Goal: Task Accomplishment & Management: Use online tool/utility

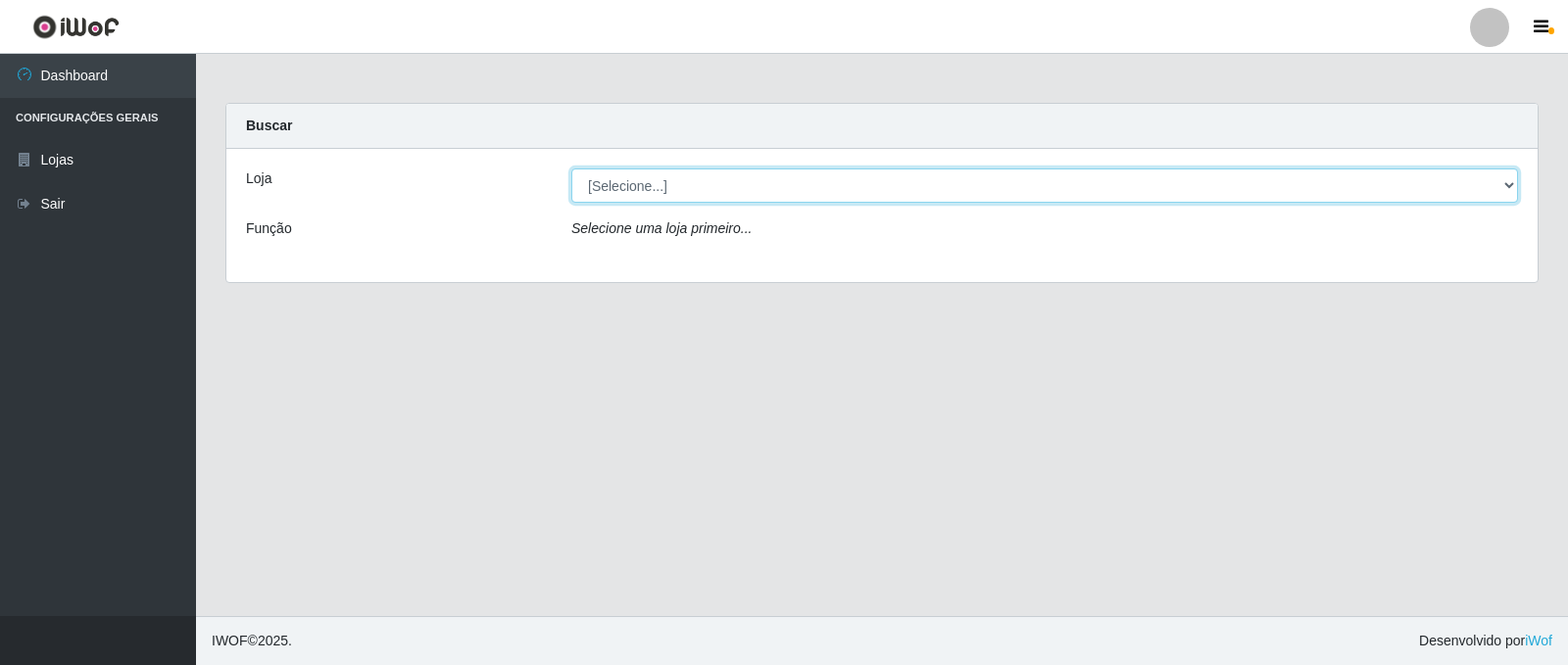
click at [1500, 175] on select "[Selecione...] SuperFácil Atacado - [GEOGRAPHIC_DATA]" at bounding box center [1044, 185] width 947 height 34
select select "504"
click at [571, 168] on select "[Selecione...] SuperFácil Atacado - [GEOGRAPHIC_DATA]" at bounding box center [1044, 185] width 947 height 34
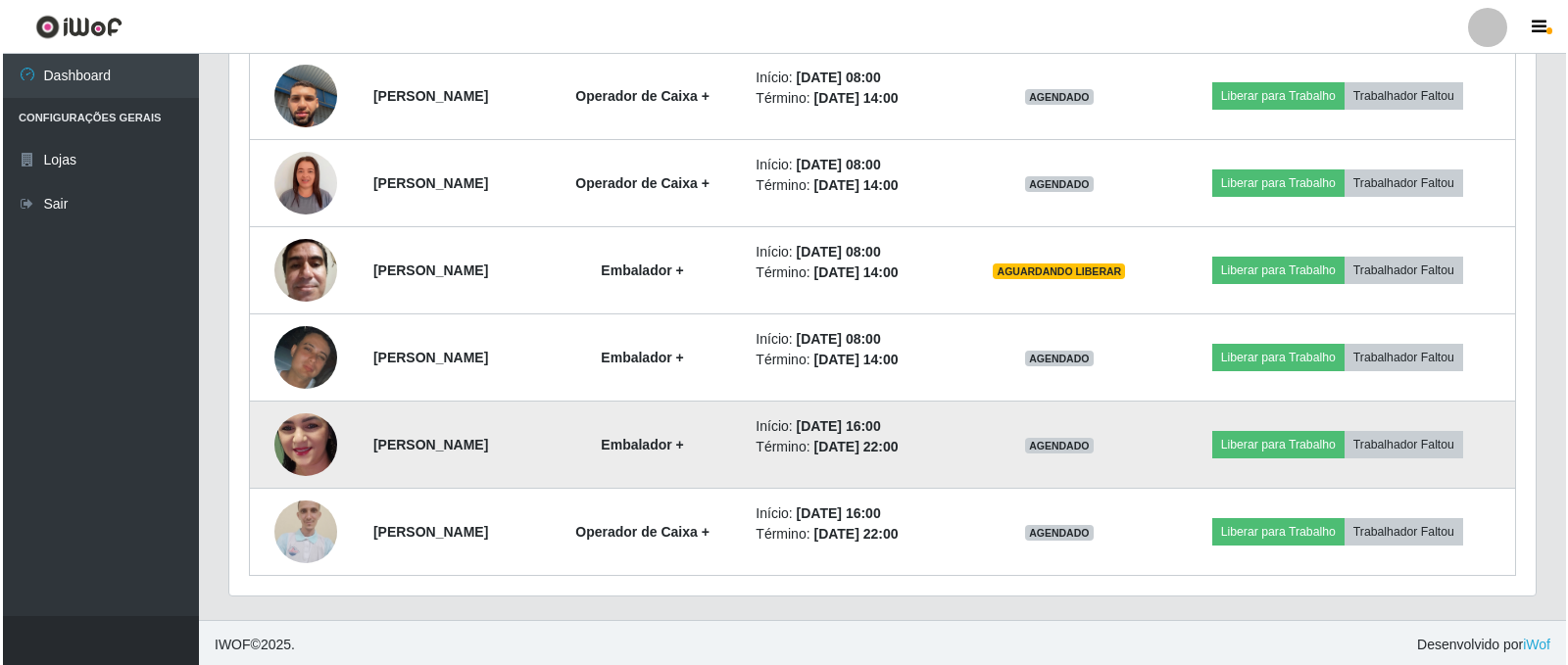
scroll to position [807, 0]
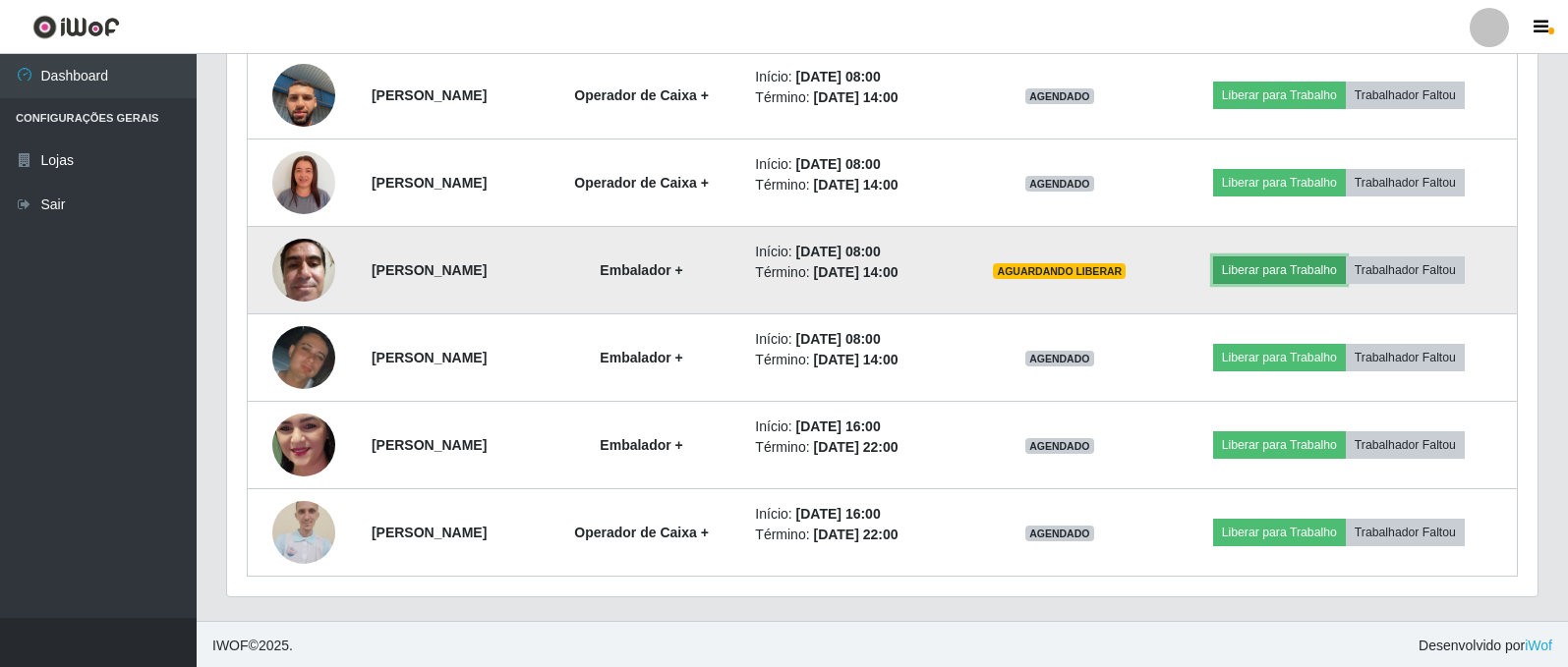
click at [1298, 266] on button "Liberar para Trabalho" at bounding box center [1280, 270] width 132 height 28
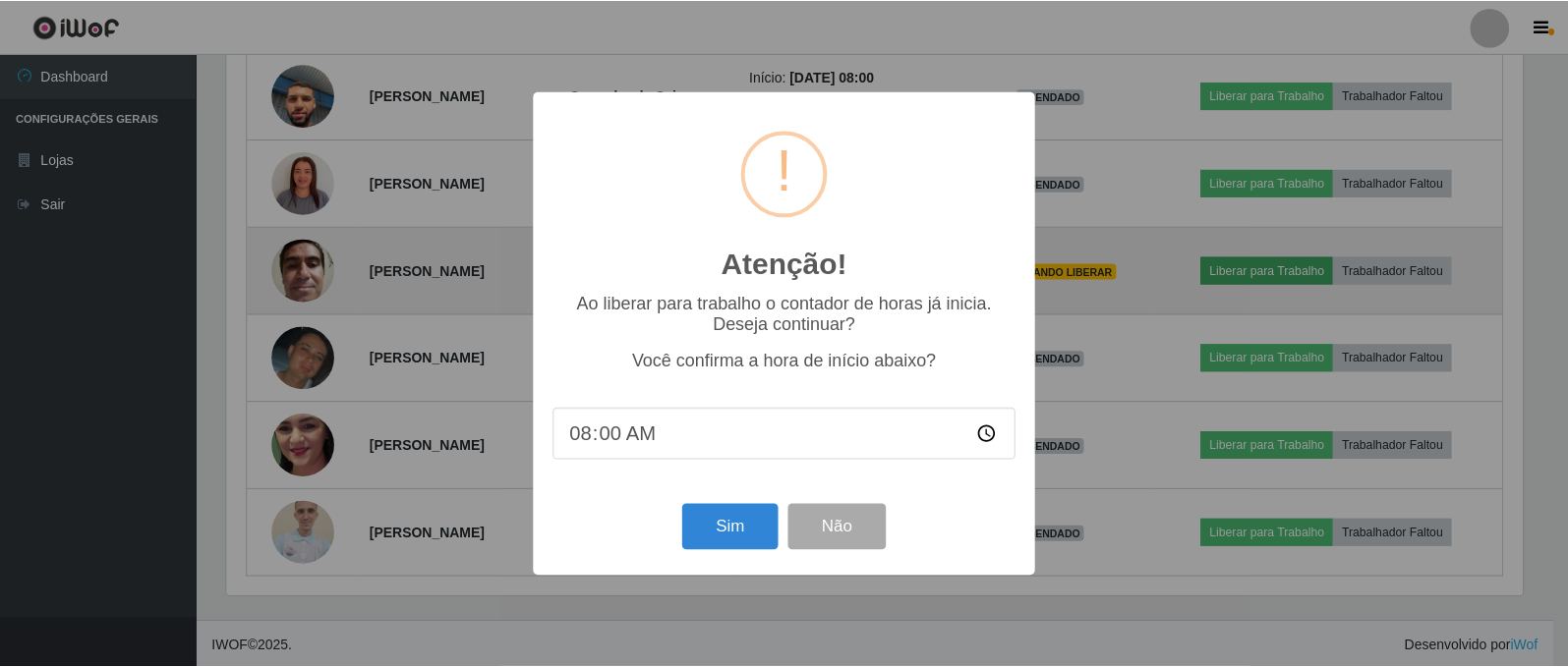
scroll to position [408, 1300]
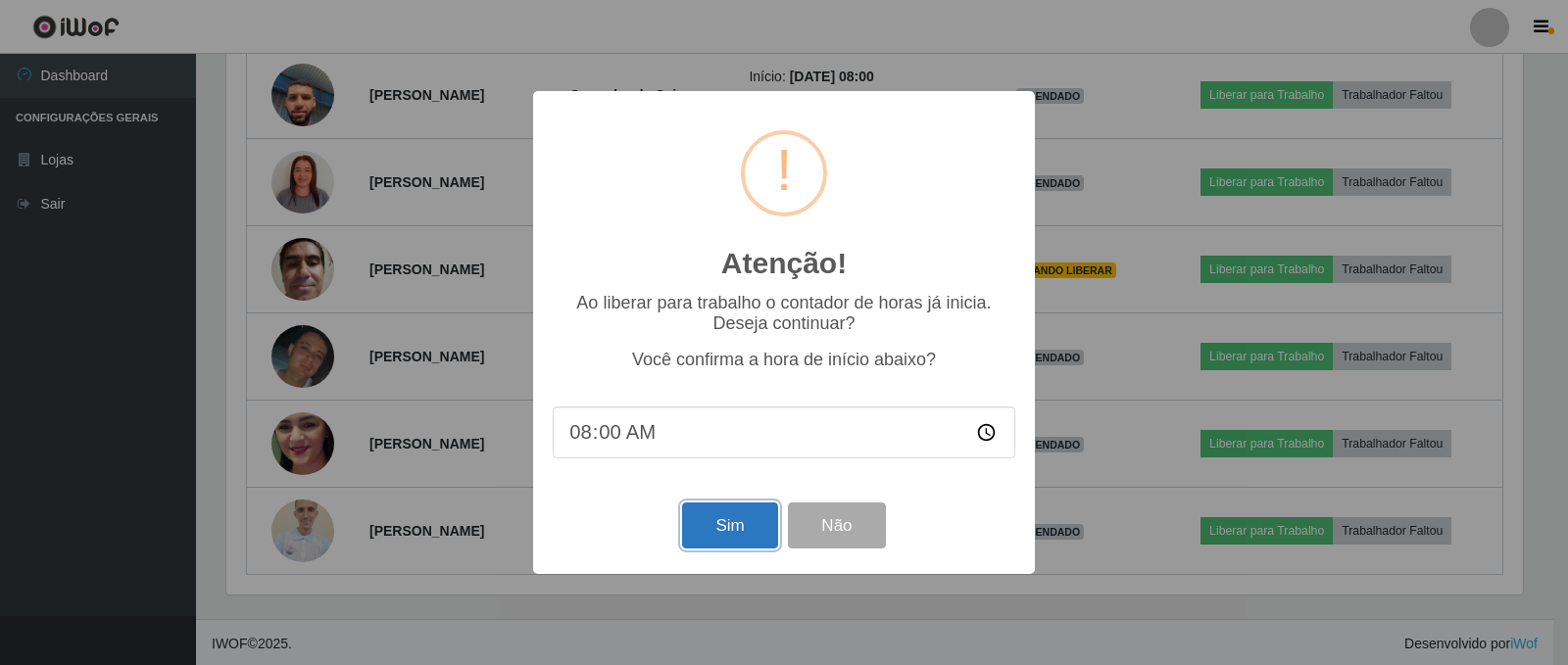
click at [707, 522] on button "Sim" at bounding box center [729, 525] width 95 height 46
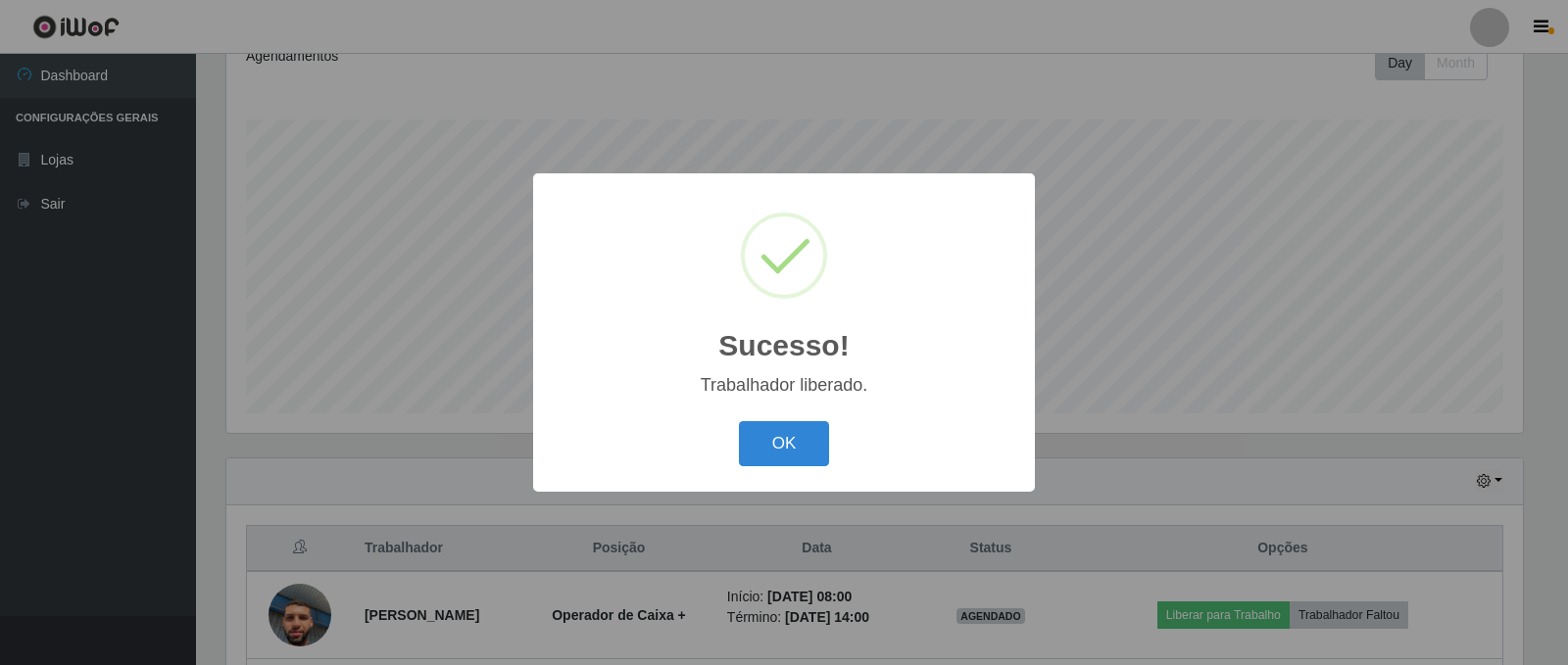
click at [772, 408] on div "Sucesso! × Trabalhador liberado. OK Cancel" at bounding box center [784, 332] width 502 height 318
drag, startPoint x: 775, startPoint y: 437, endPoint x: 806, endPoint y: 436, distance: 31.0
click at [777, 447] on button "OK" at bounding box center [784, 444] width 92 height 46
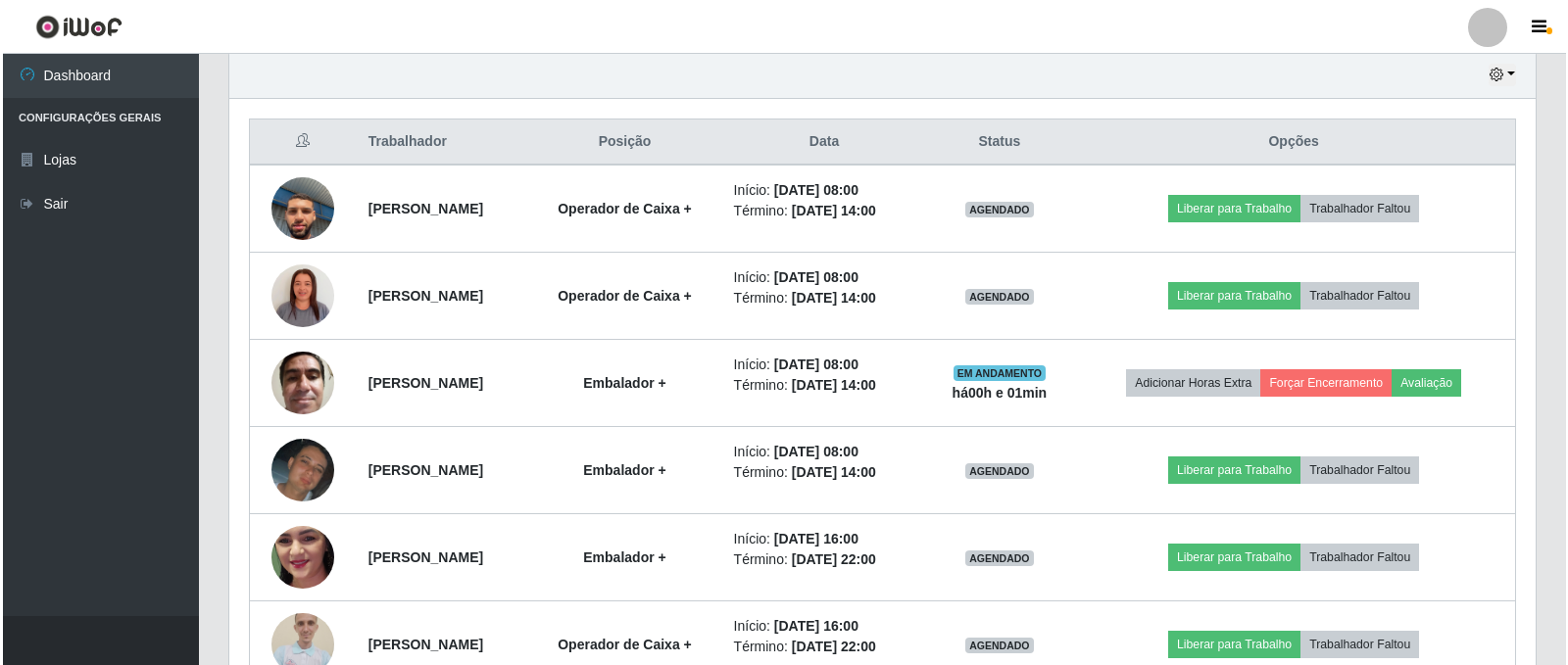
scroll to position [810, 0]
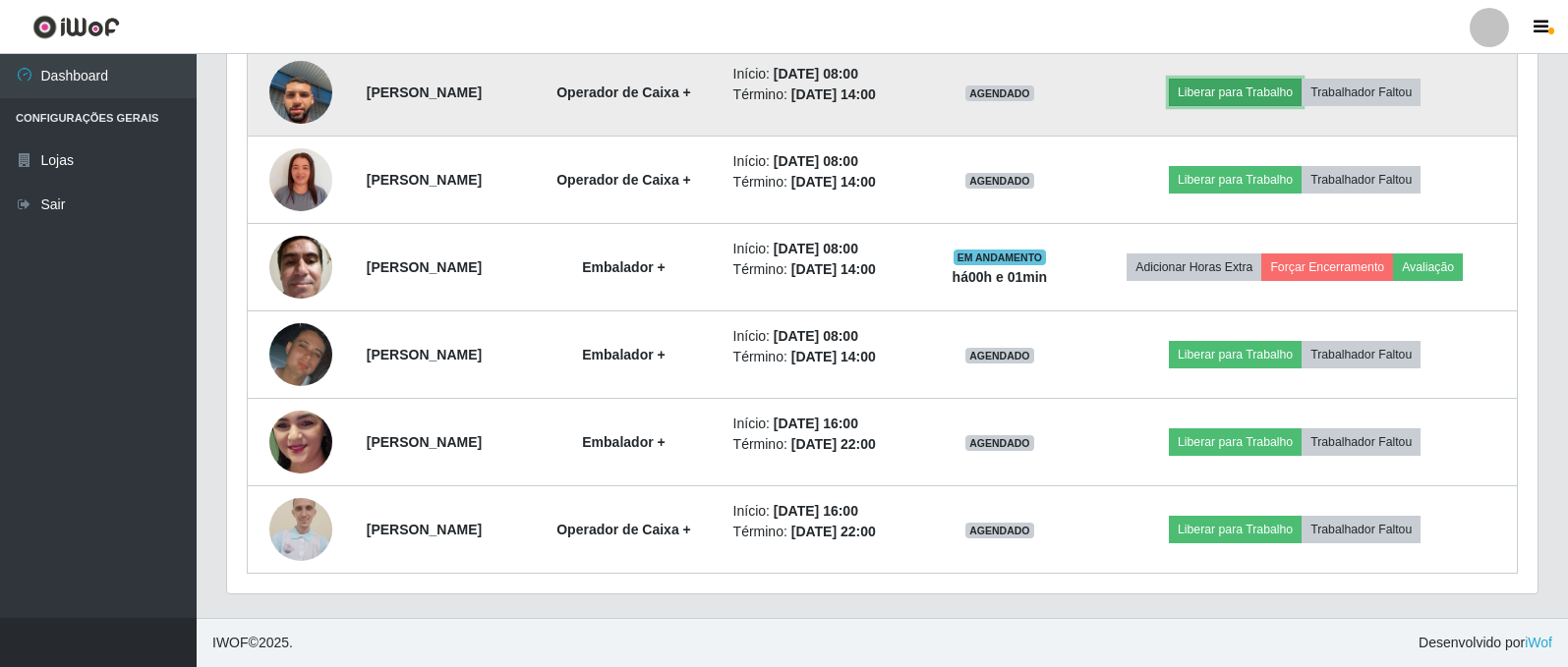
click at [1301, 86] on button "Liberar para Trabalho" at bounding box center [1235, 93] width 132 height 28
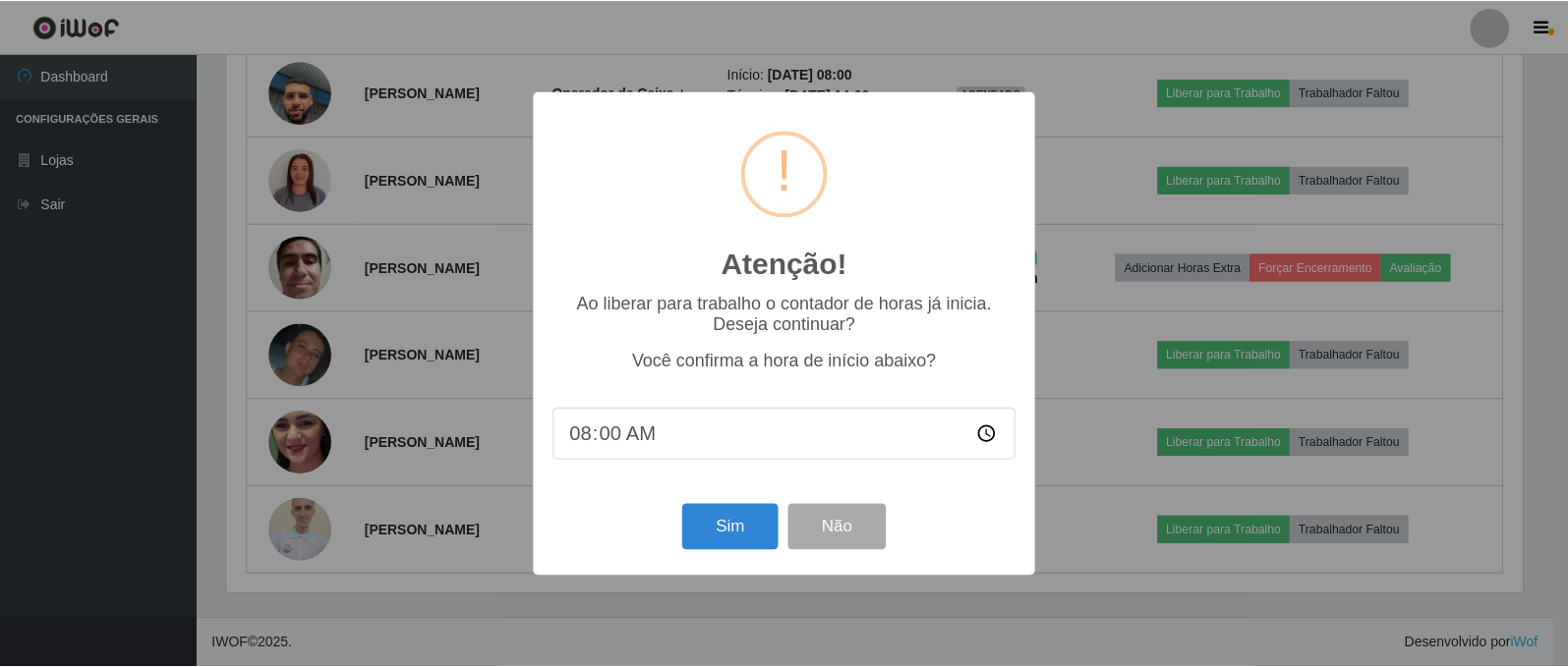
scroll to position [408, 1300]
click at [743, 524] on button "Sim" at bounding box center [732, 527] width 96 height 46
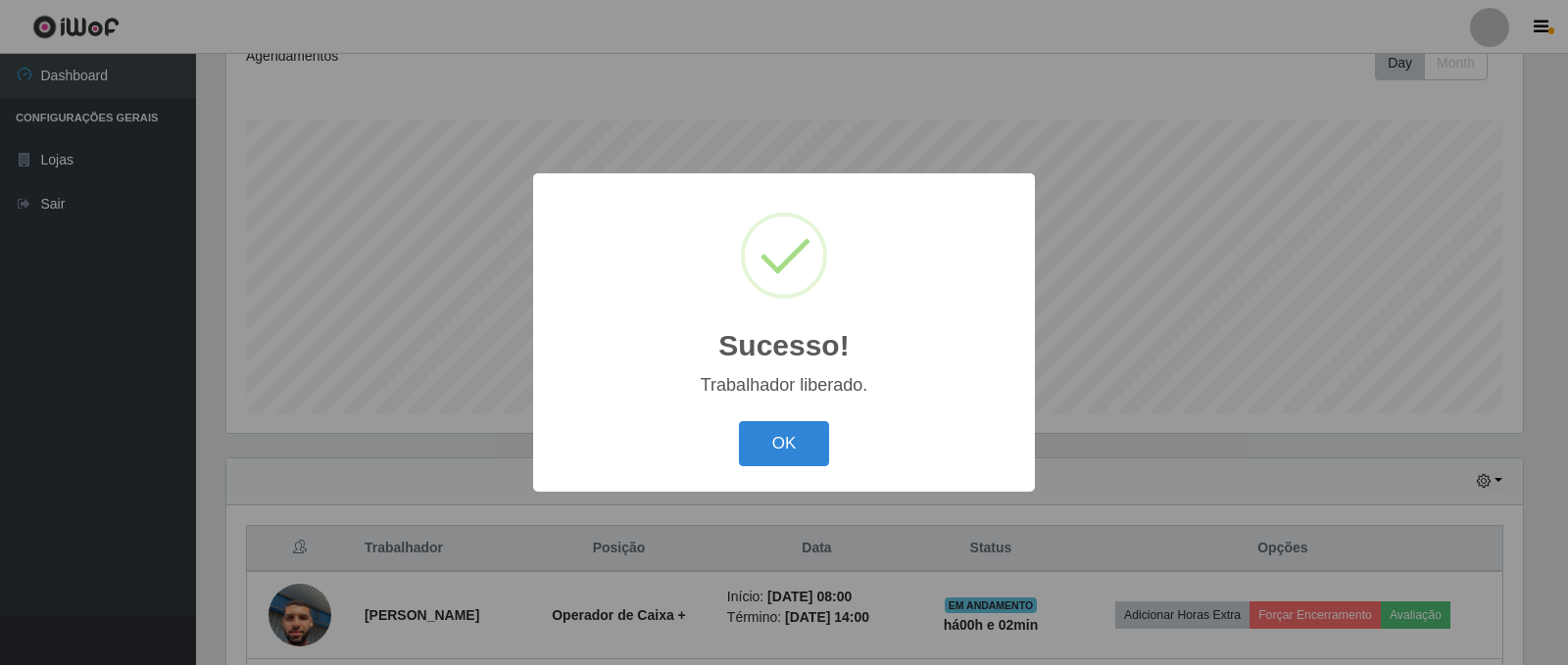
drag, startPoint x: 792, startPoint y: 454, endPoint x: 796, endPoint y: 438, distance: 16.5
click at [790, 450] on button "OK" at bounding box center [784, 444] width 92 height 46
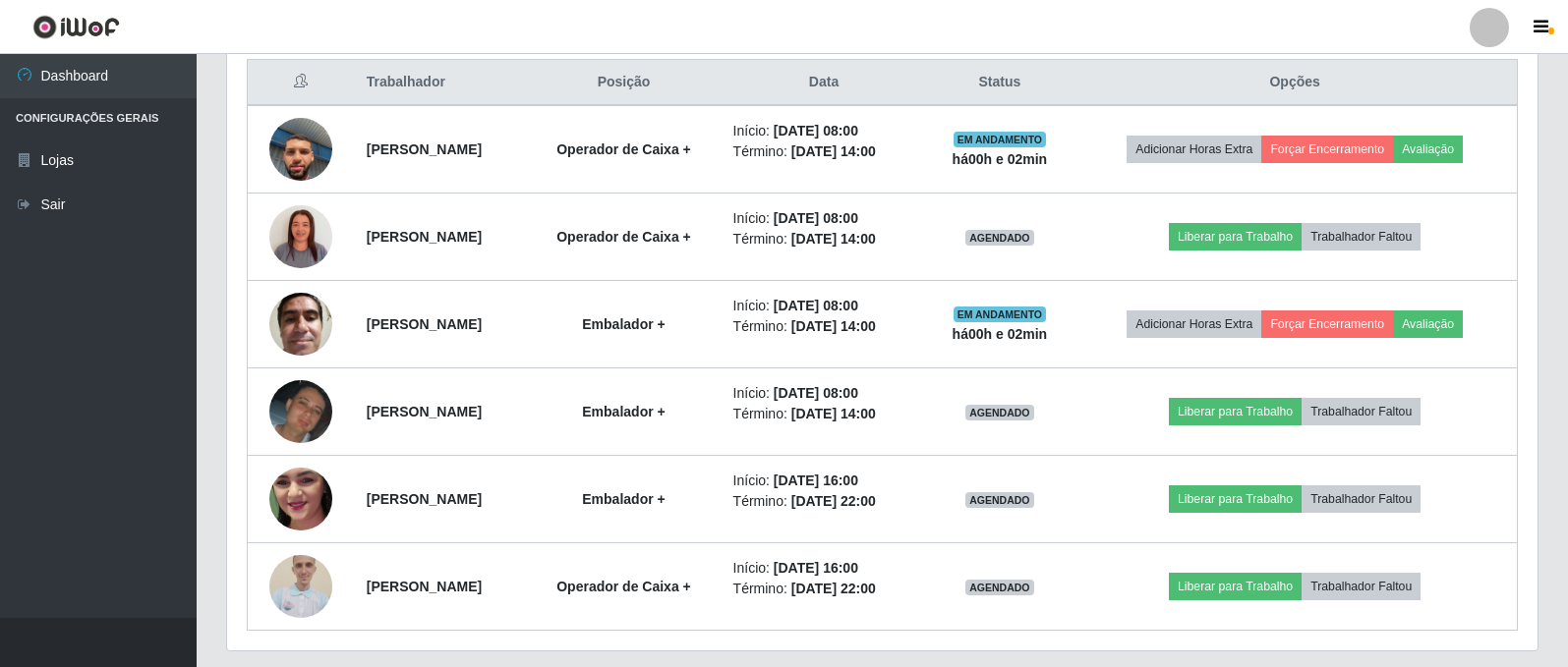
scroll to position [757, 0]
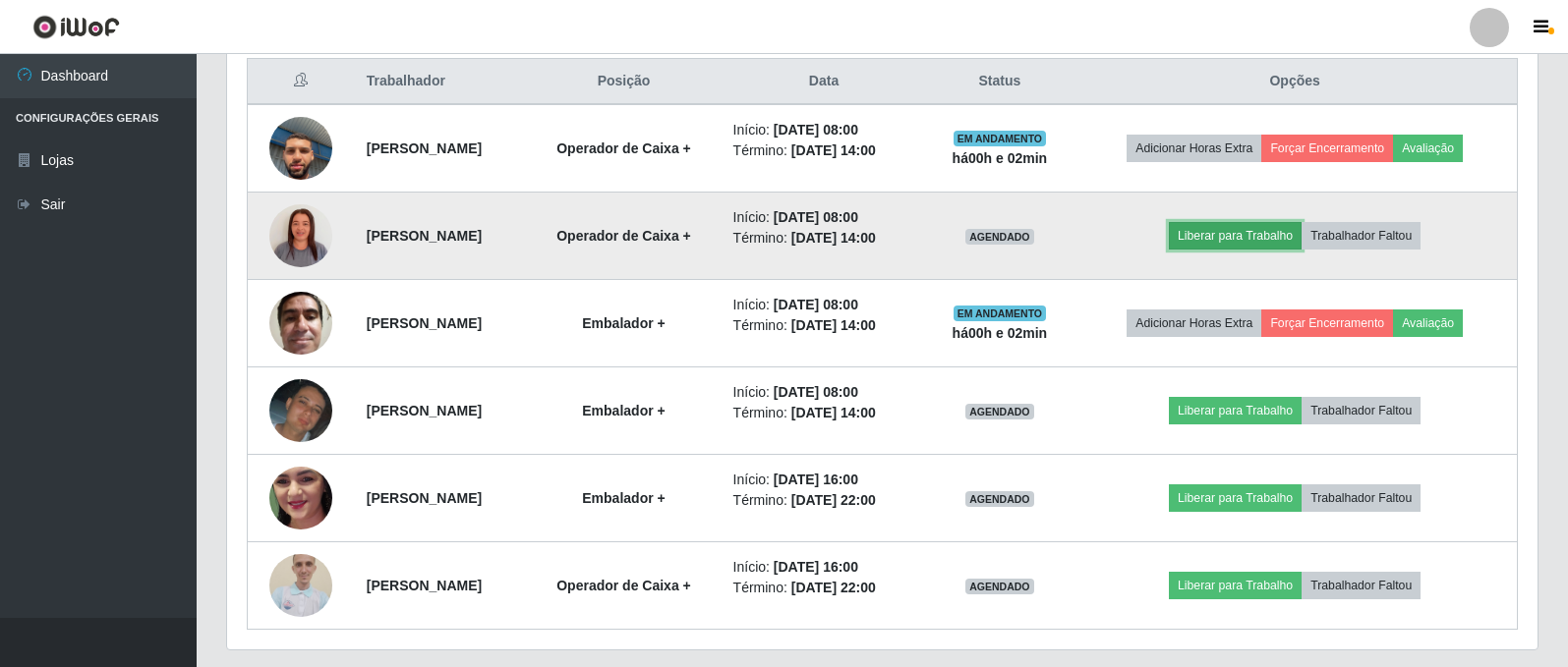
click at [1242, 238] on button "Liberar para Trabalho" at bounding box center [1235, 236] width 132 height 28
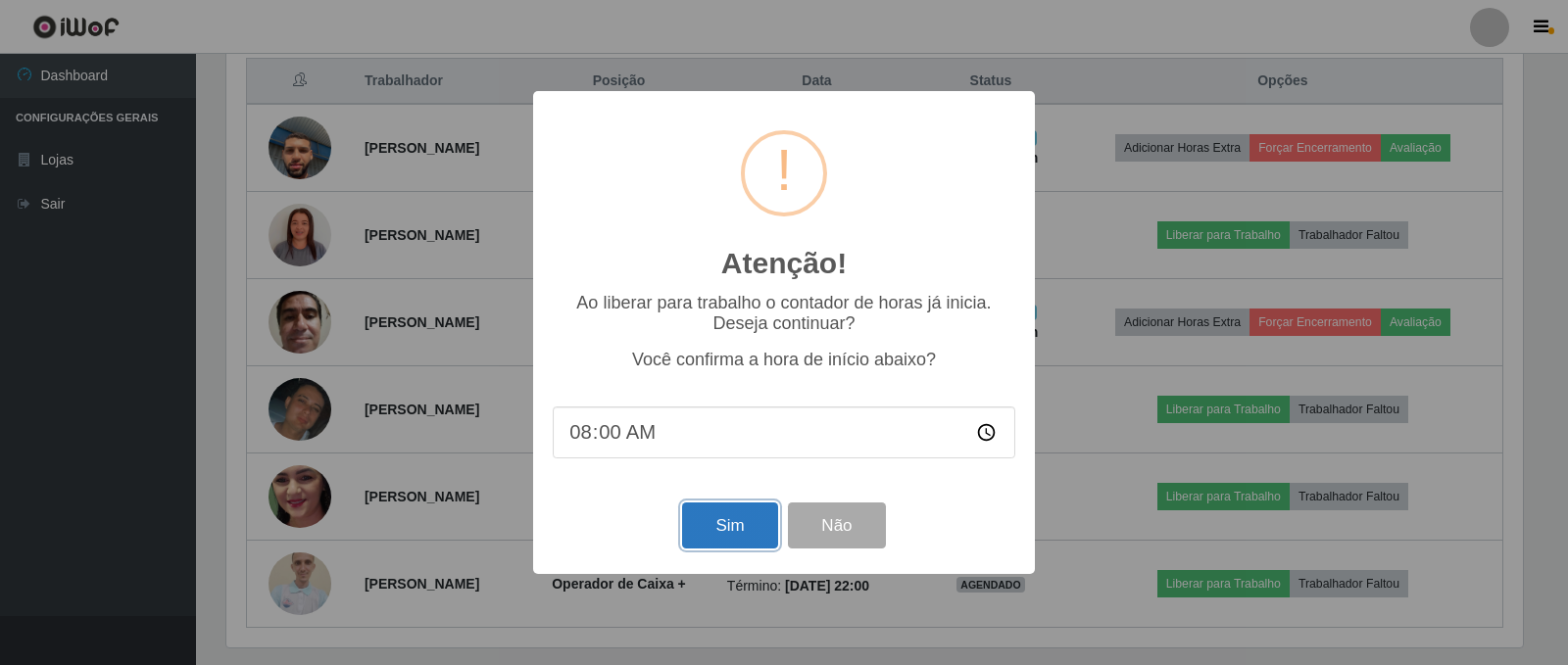
click at [723, 529] on button "Sim" at bounding box center [729, 525] width 95 height 46
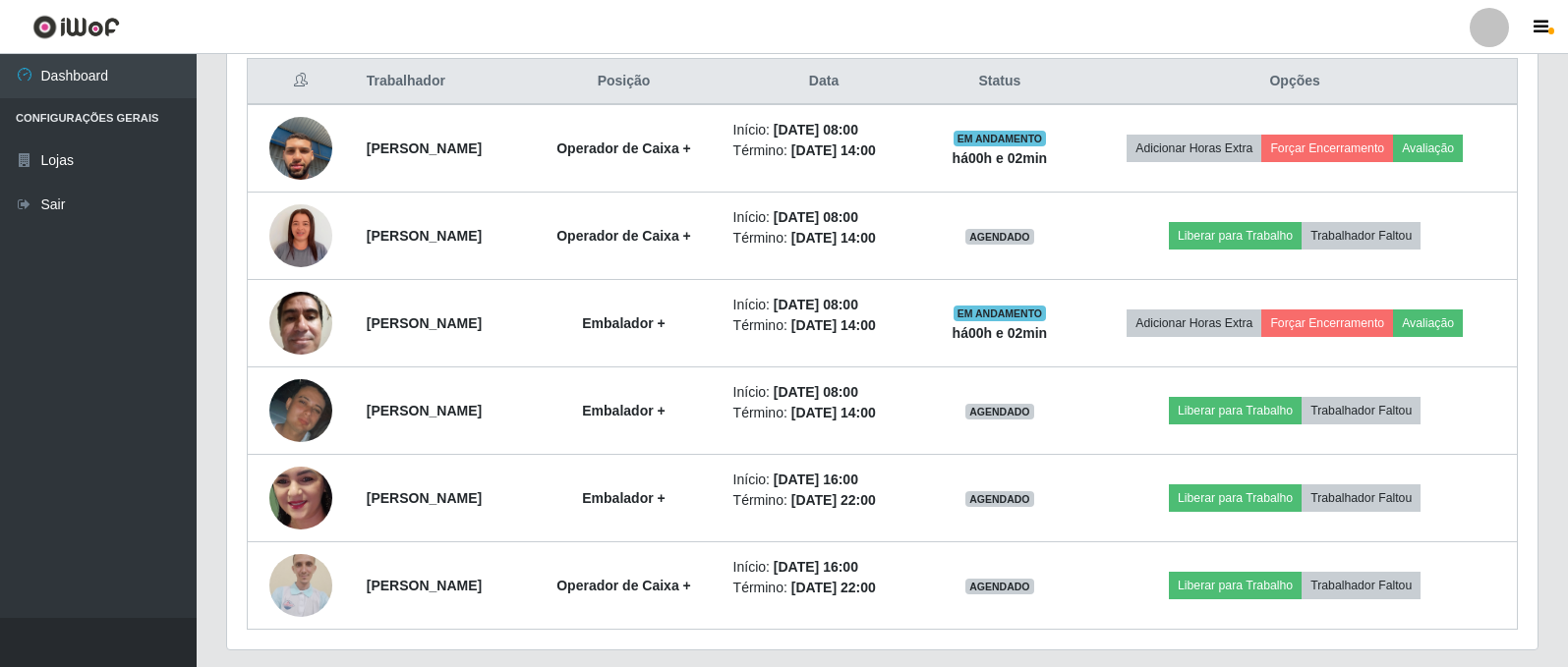
scroll to position [0, 0]
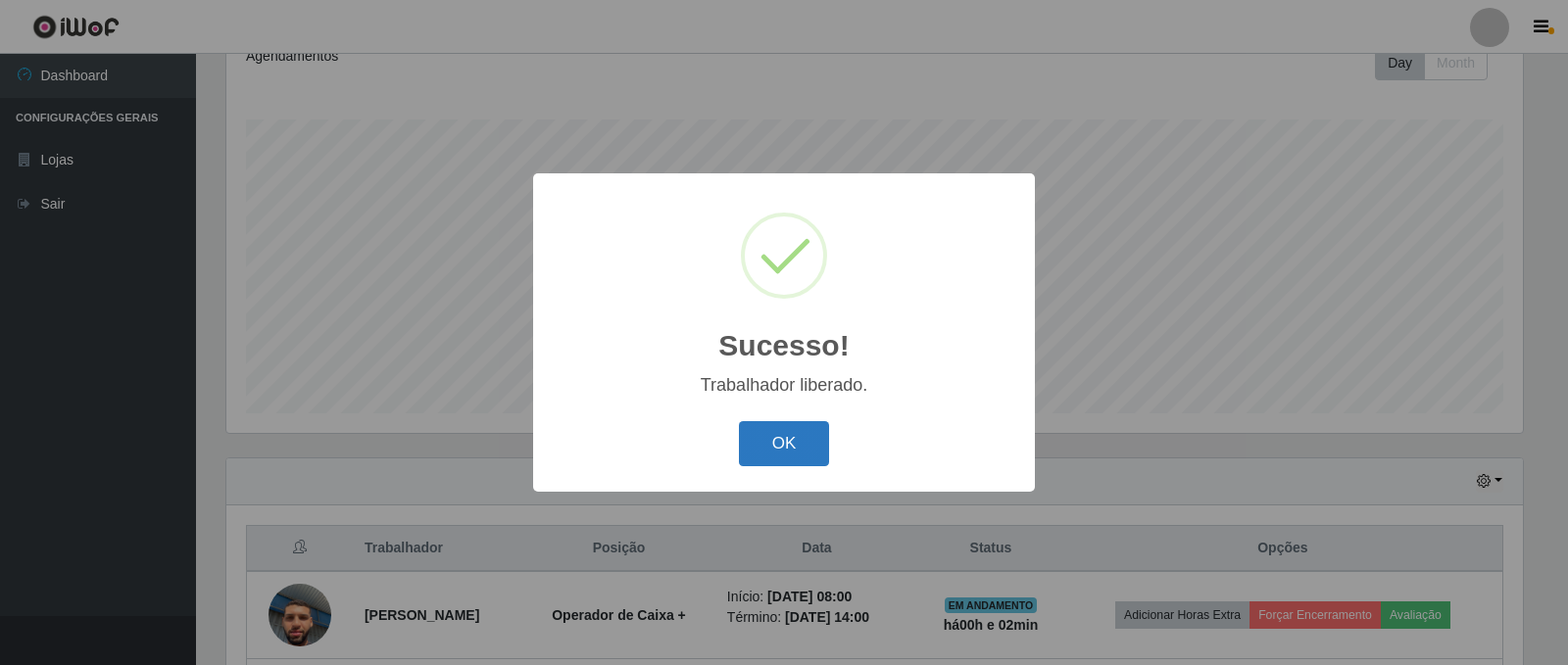
click at [755, 443] on button "OK" at bounding box center [784, 444] width 92 height 46
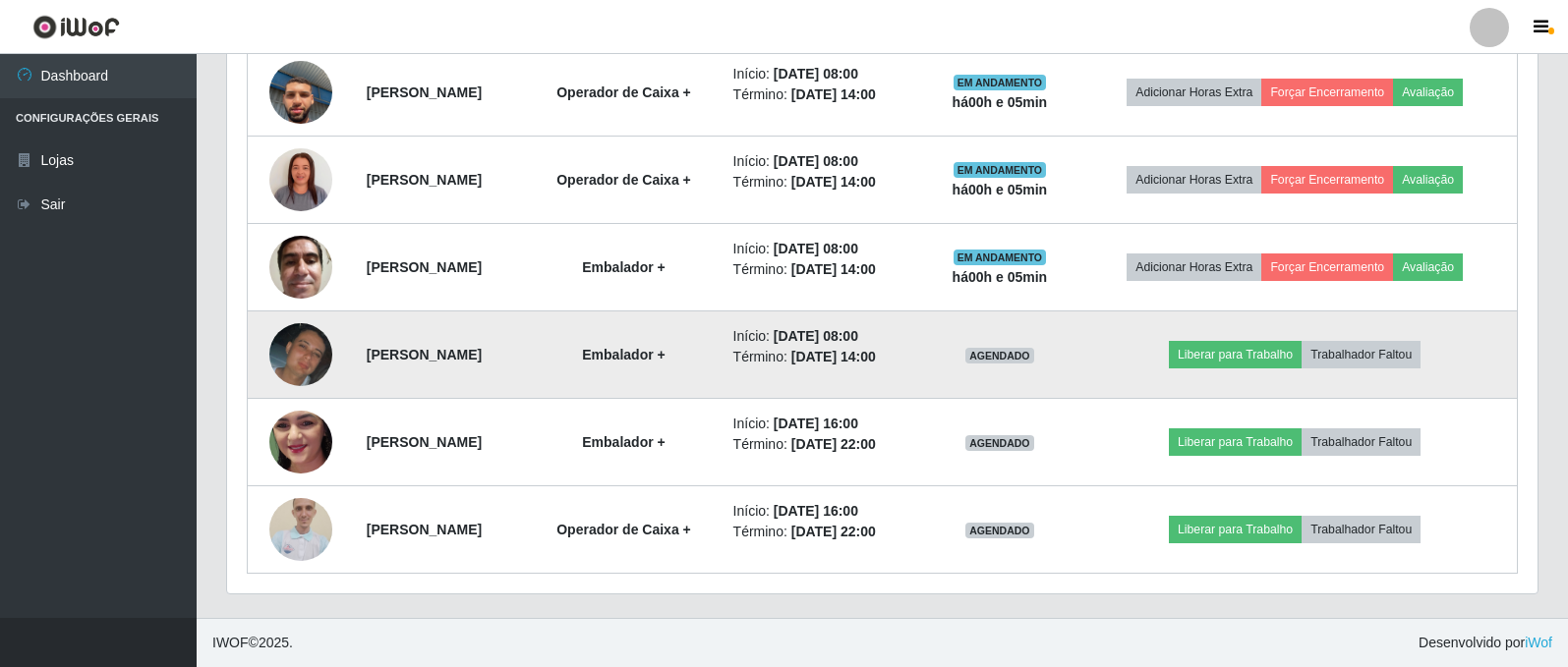
click at [1216, 369] on td "Liberar para Trabalho Trabalhador Faltou" at bounding box center [1294, 355] width 444 height 88
click at [1224, 353] on button "Liberar para Trabalho" at bounding box center [1235, 354] width 132 height 28
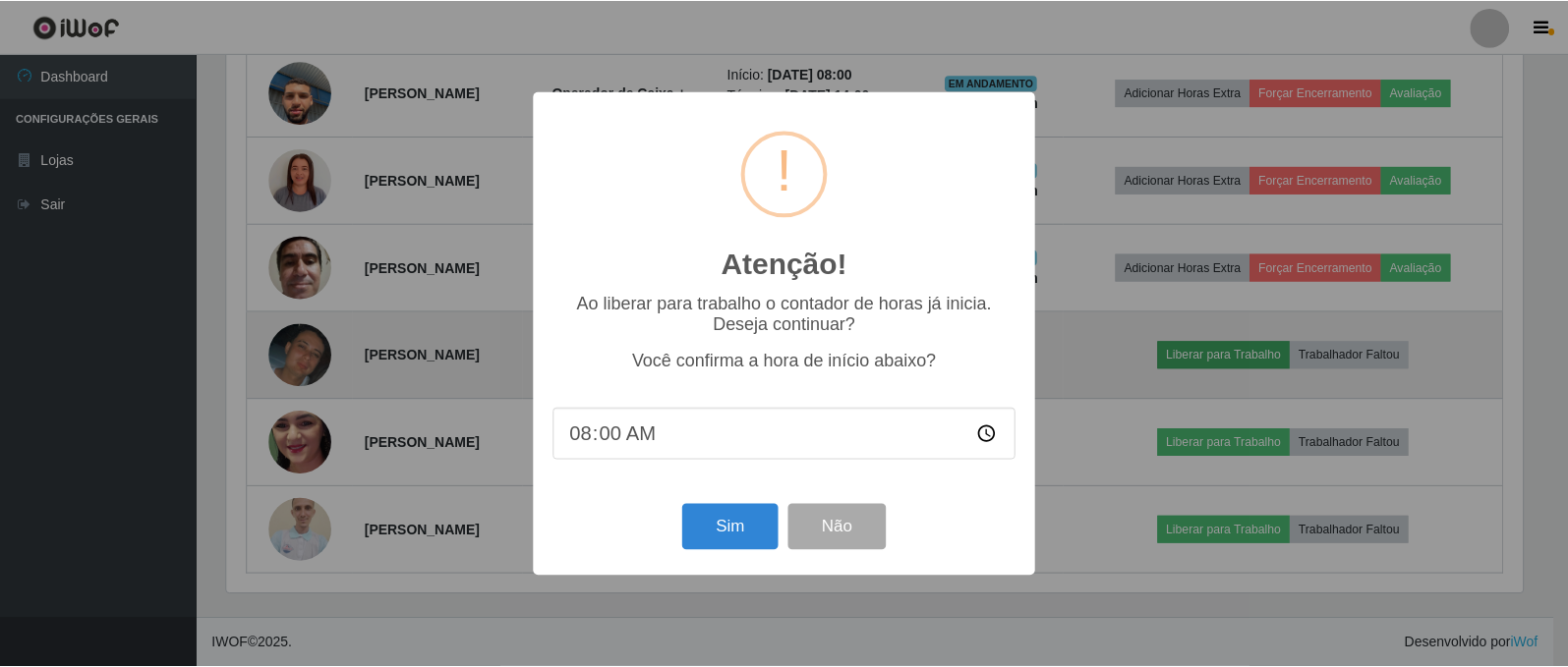
scroll to position [408, 1300]
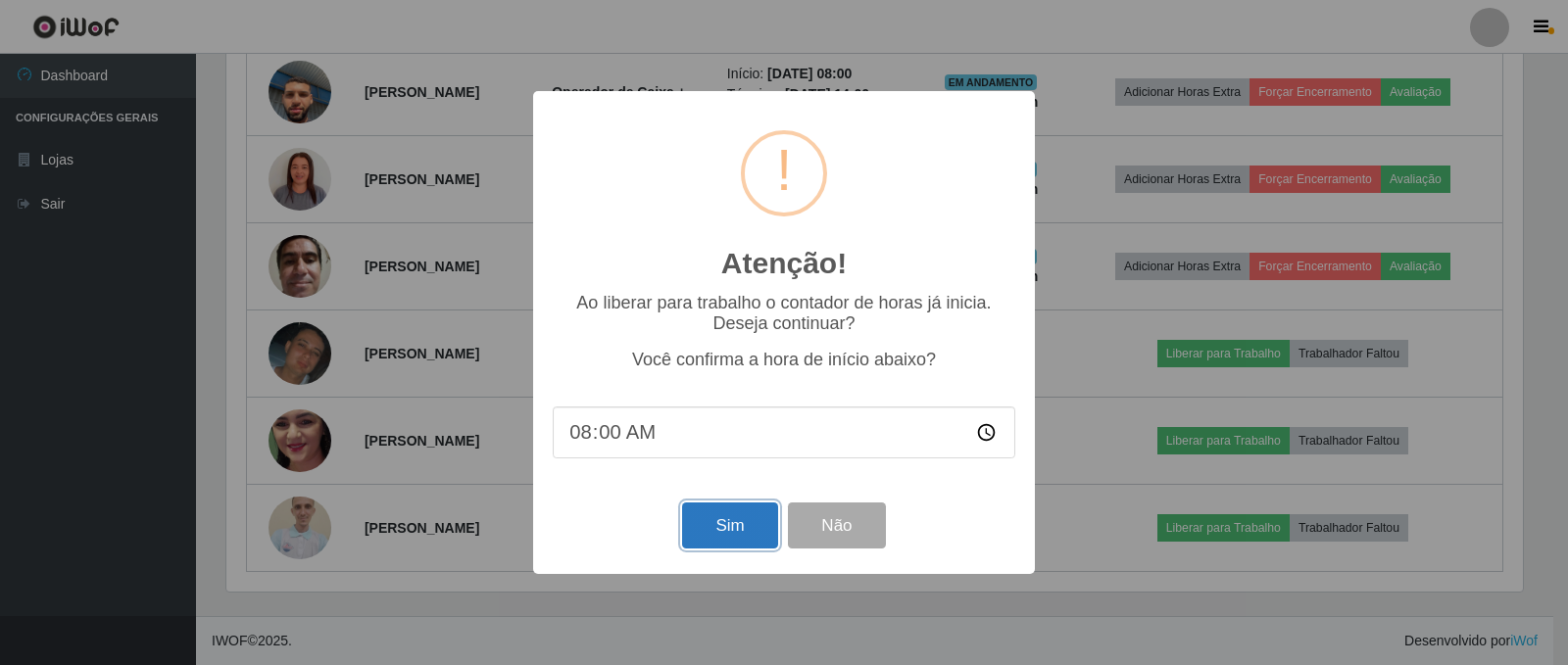
click at [722, 532] on button "Sim" at bounding box center [729, 525] width 95 height 46
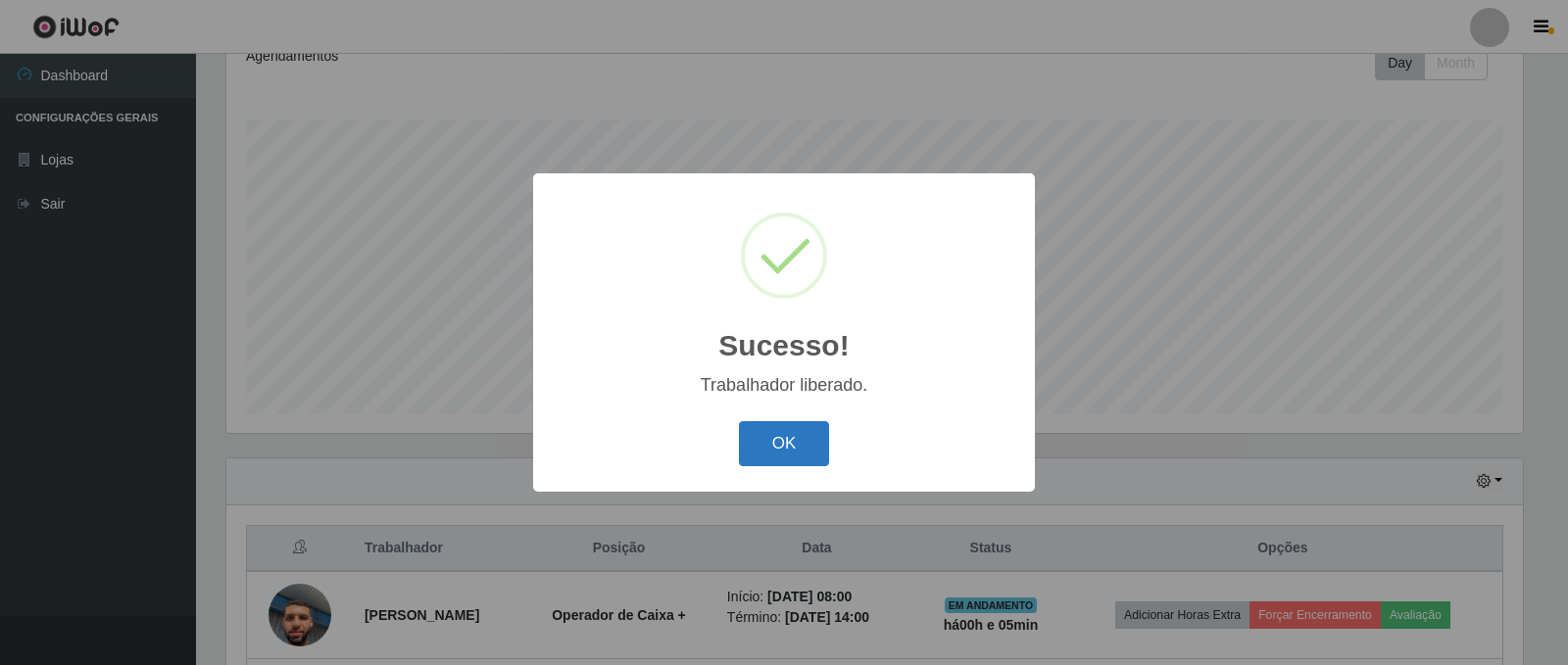
click at [787, 433] on button "OK" at bounding box center [784, 444] width 92 height 46
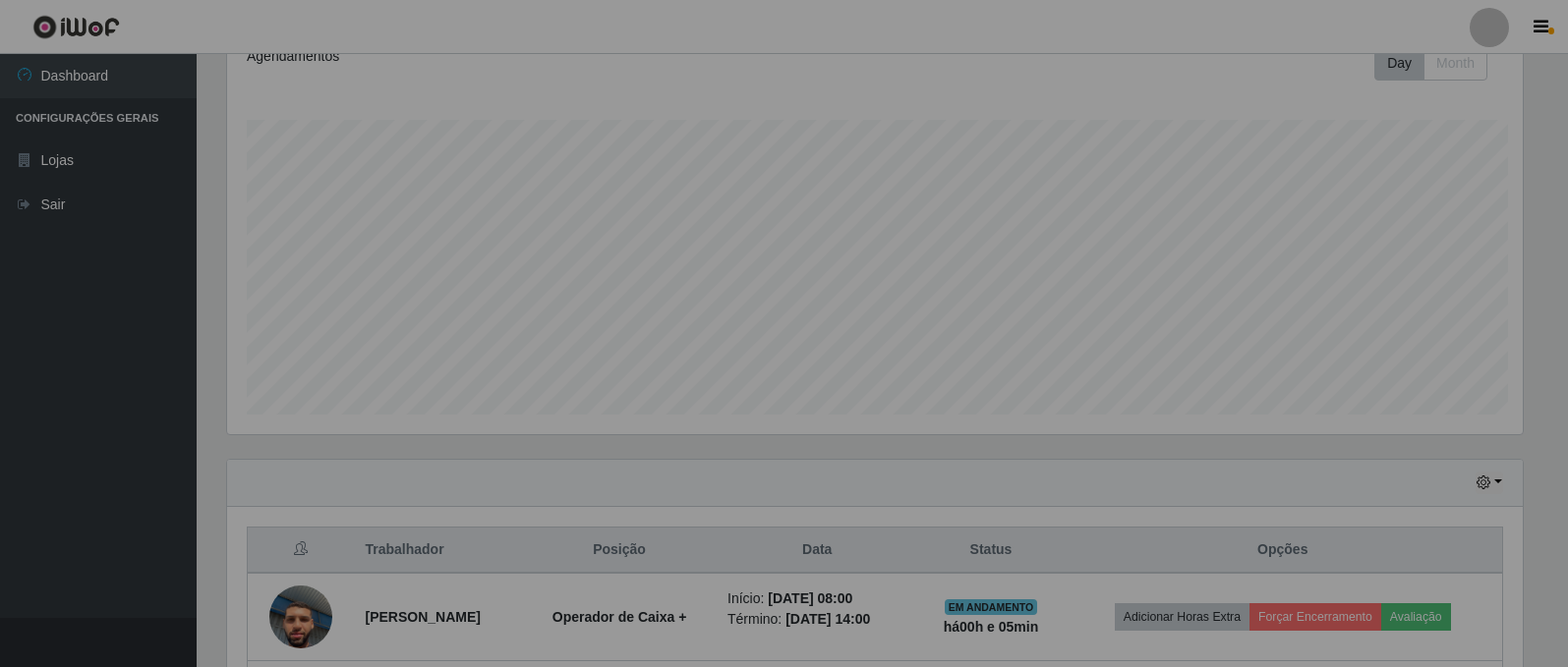
scroll to position [408, 1310]
